Goal: Find specific page/section: Locate a particular part of the current website

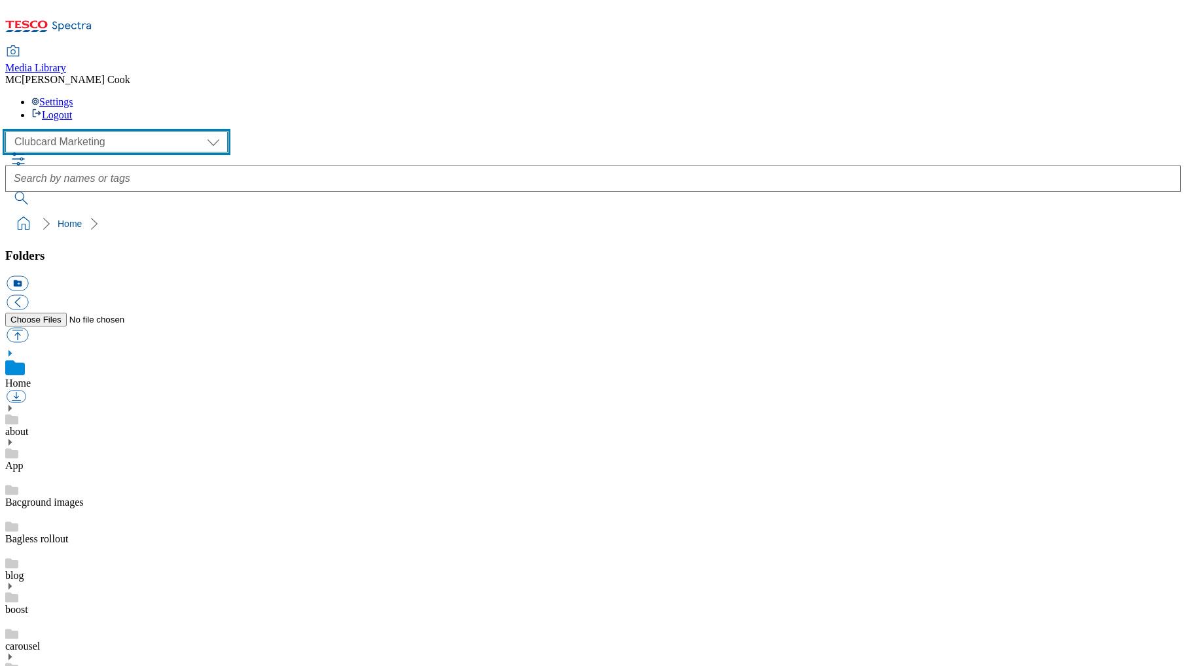
click at [94, 132] on select "Clubcard Marketing Dotcom UK Emails GHS Marketing UK GHS Product UK GHS ROI" at bounding box center [116, 142] width 223 height 21
click at [81, 22] on icon at bounding box center [71, 27] width 39 height 10
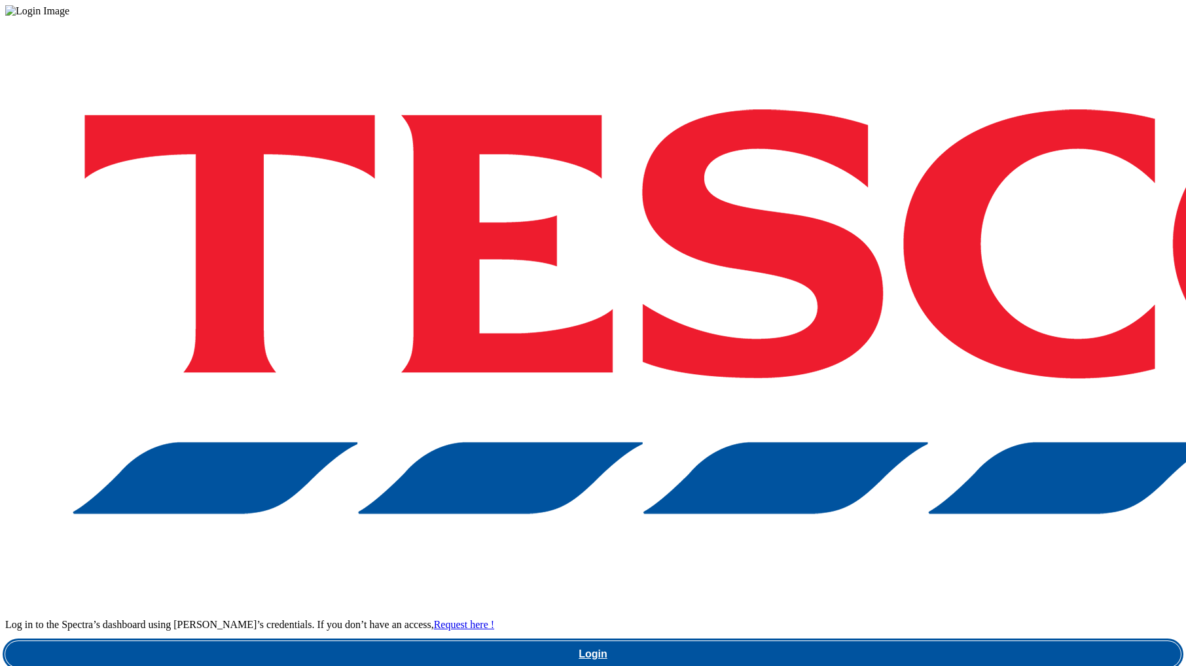
click at [910, 642] on link "Login" at bounding box center [593, 655] width 1176 height 26
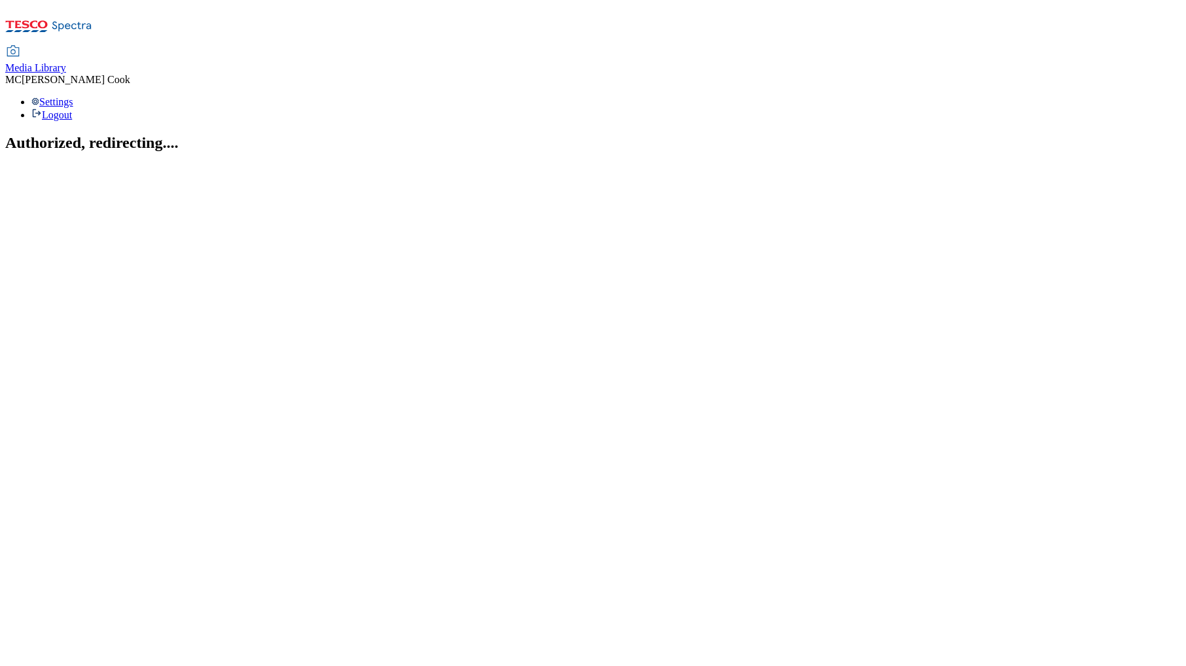
click at [66, 62] on span "Media Library" at bounding box center [35, 67] width 61 height 11
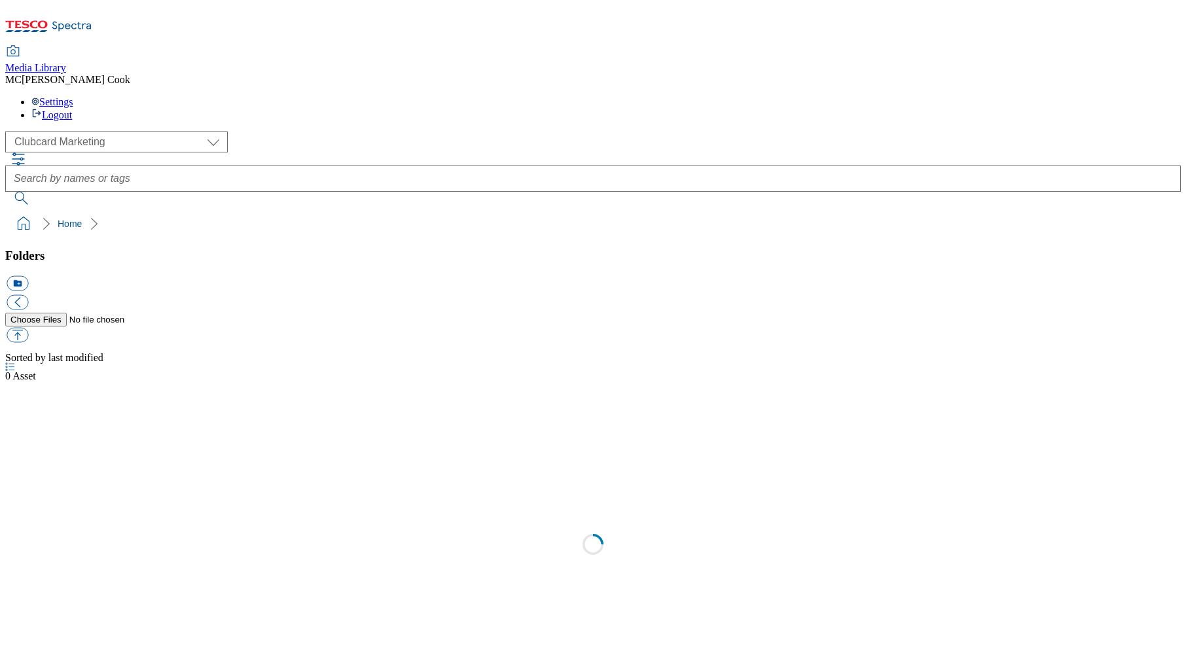
scroll to position [1, 0]
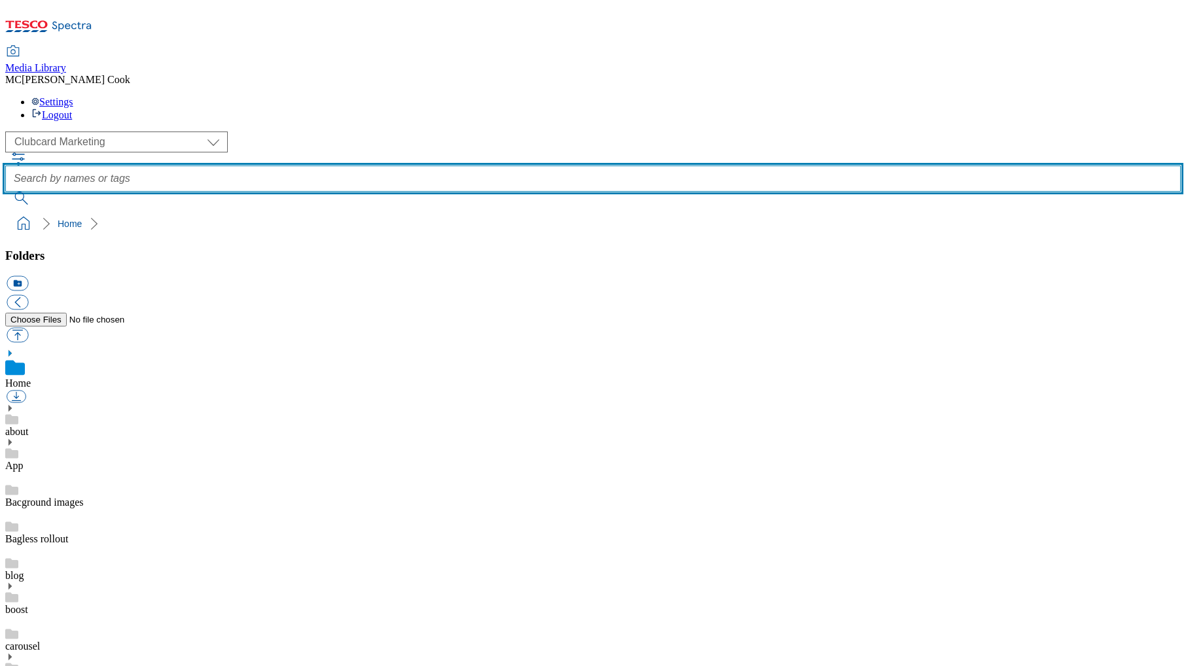
click at [442, 166] on input "text" at bounding box center [593, 179] width 1176 height 26
click at [415, 166] on input "wright" at bounding box center [593, 179] width 1176 height 26
type input "wightlink"
click at [5, 192] on button "submit" at bounding box center [22, 198] width 34 height 13
